Goal: Entertainment & Leisure: Consume media (video, audio)

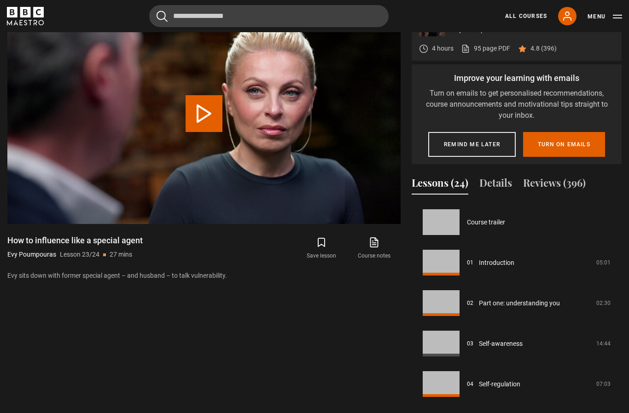
scroll to position [814, 0]
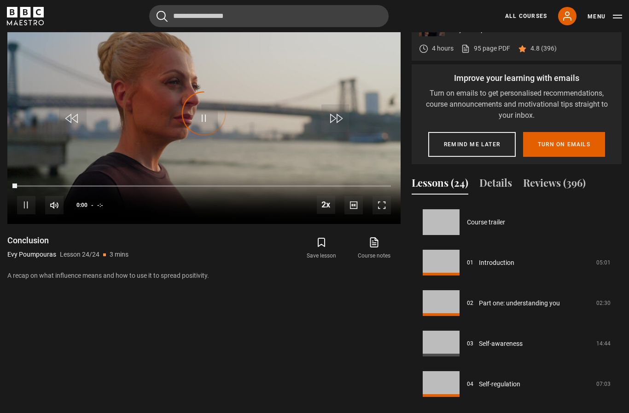
scroll to position [814, 0]
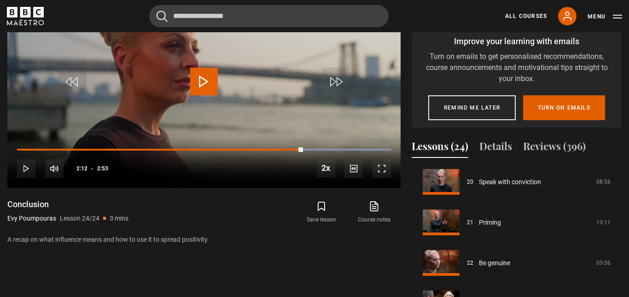
click at [200, 95] on span "Video Player" at bounding box center [204, 82] width 28 height 28
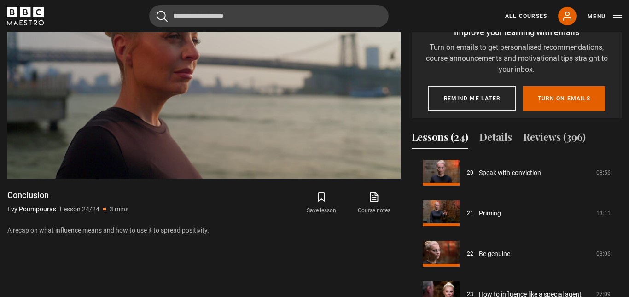
scroll to position [461, 0]
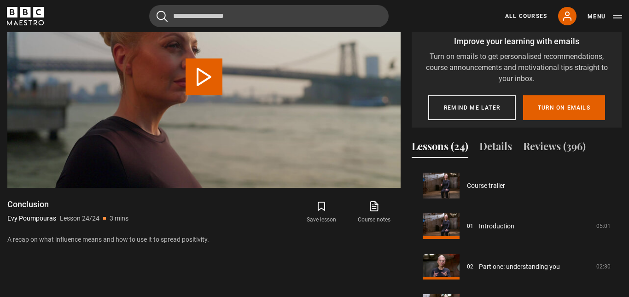
scroll to position [814, 0]
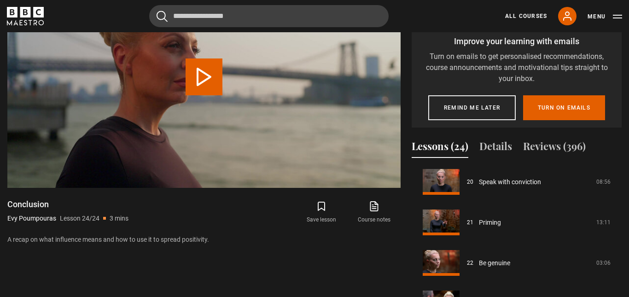
click at [197, 95] on button "Play Lesson Conclusion" at bounding box center [203, 76] width 37 height 37
click at [347, 187] on video-js "Video Player is loading. Play Lesson Conclusion 10s Skip Back 10 seconds Pause …" at bounding box center [203, 76] width 393 height 221
click at [234, 182] on video-js "Video Player is loading. Play Lesson Conclusion 10s Skip Back 10 seconds Pause …" at bounding box center [203, 76] width 393 height 221
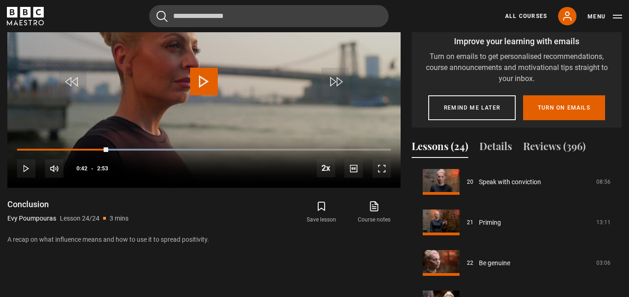
click at [534, 20] on link "All Courses" at bounding box center [526, 16] width 42 height 8
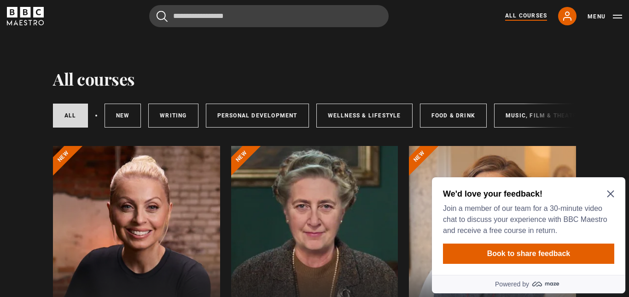
click at [608, 197] on icon "Close Maze Prompt" at bounding box center [609, 193] width 7 height 7
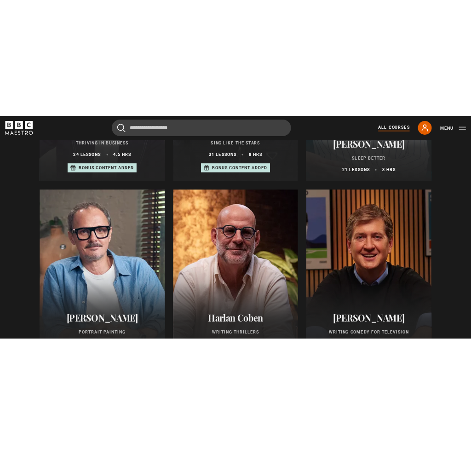
scroll to position [664, 0]
